Goal: Task Accomplishment & Management: Use online tool/utility

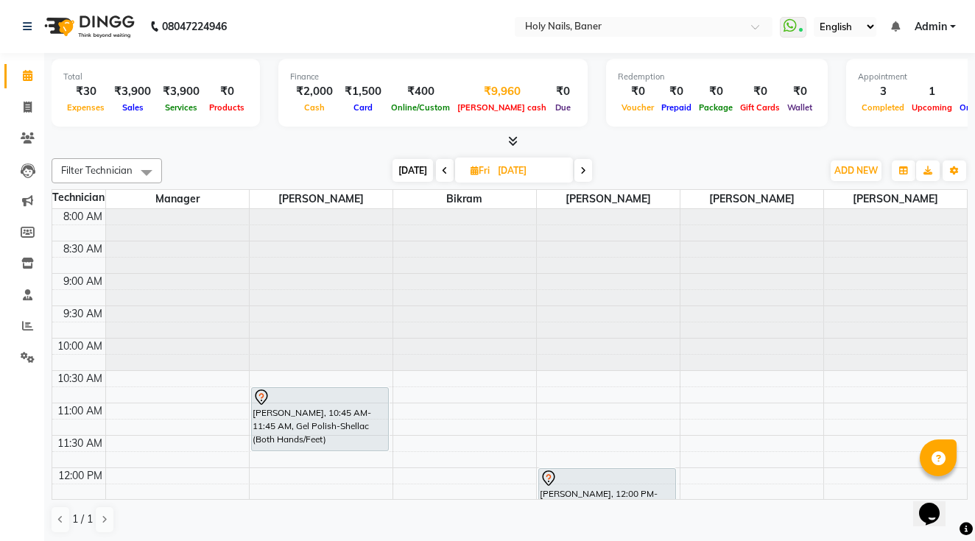
click at [481, 102] on span "[PERSON_NAME] cash" at bounding box center [501, 107] width 96 height 10
select select "4374"
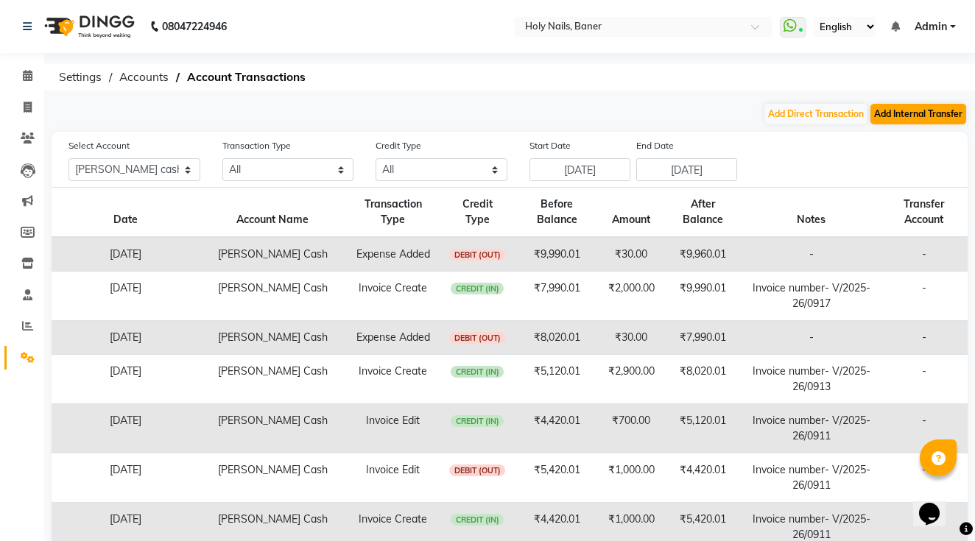
click at [922, 109] on button "Add Internal Transfer" at bounding box center [918, 114] width 96 height 21
select select "internal transfer"
select select "4374"
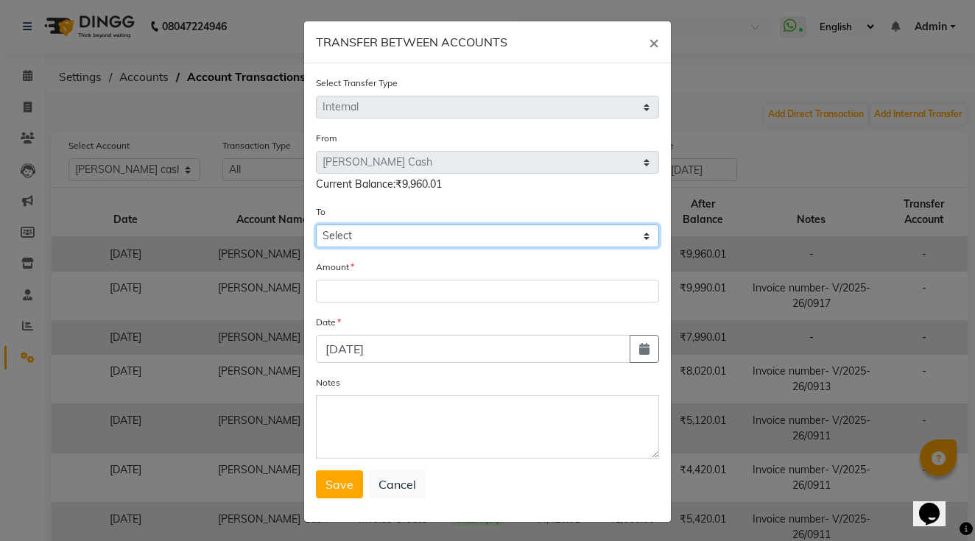
select select "4414"
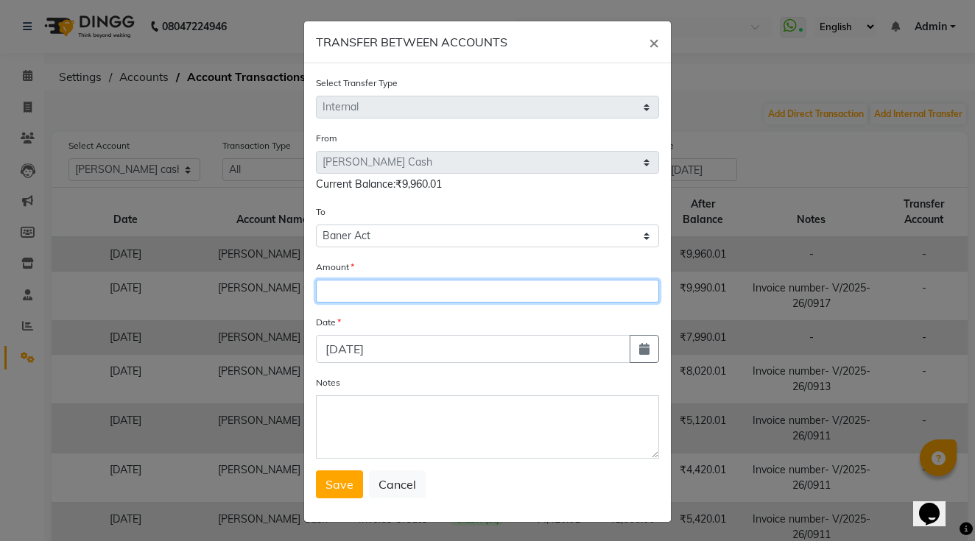
click at [350, 298] on input "number" at bounding box center [487, 291] width 343 height 23
type input "8500"
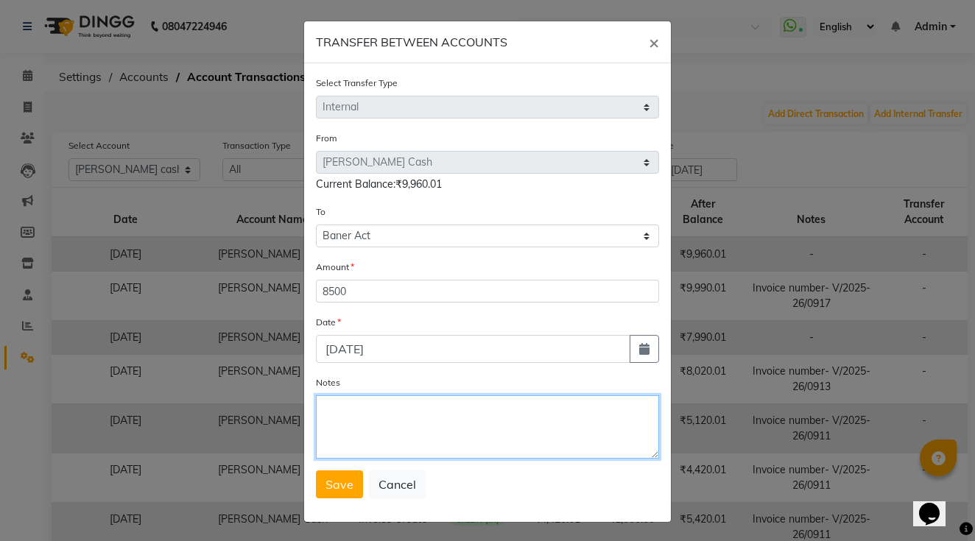
click at [349, 431] on textarea "Notes" at bounding box center [487, 426] width 343 height 63
type textarea "handover"
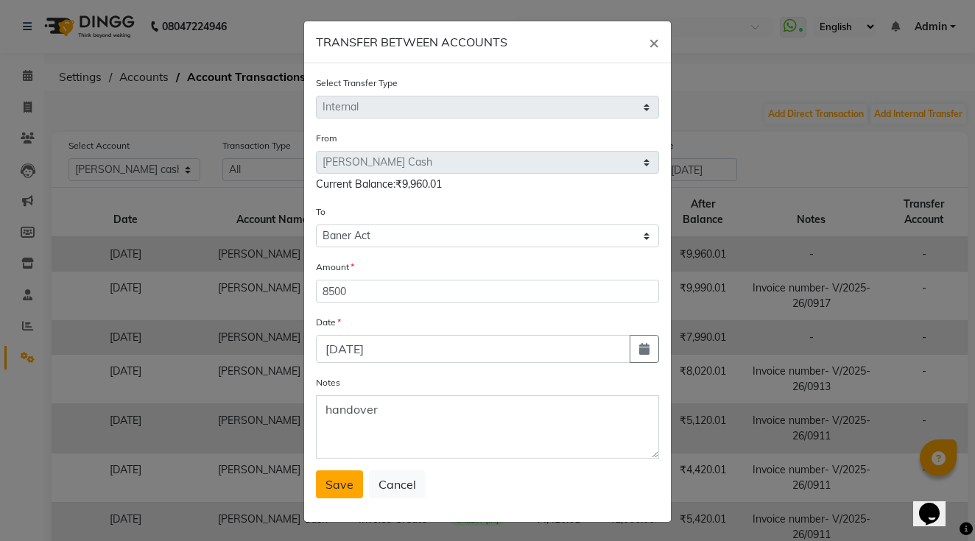
click at [336, 485] on span "Save" at bounding box center [339, 484] width 28 height 15
